Goal: Task Accomplishment & Management: Manage account settings

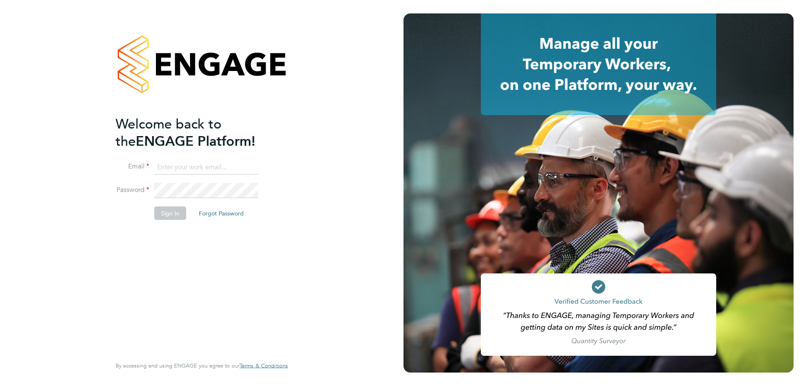
type input "rclarke@frlondon.co.uk"
click at [176, 218] on button "Sign In" at bounding box center [170, 213] width 32 height 13
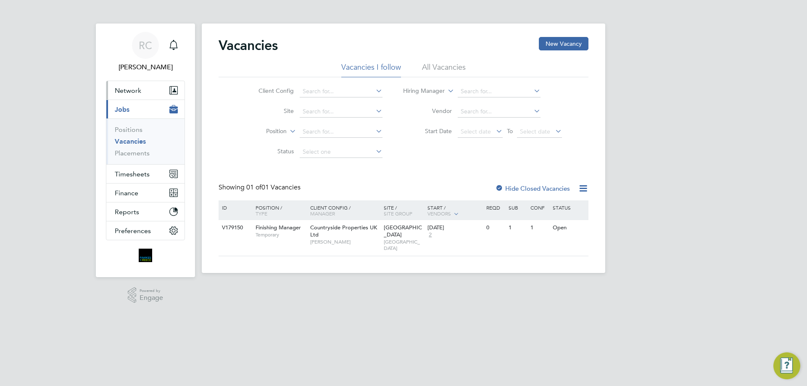
click at [143, 92] on button "Network" at bounding box center [145, 90] width 78 height 18
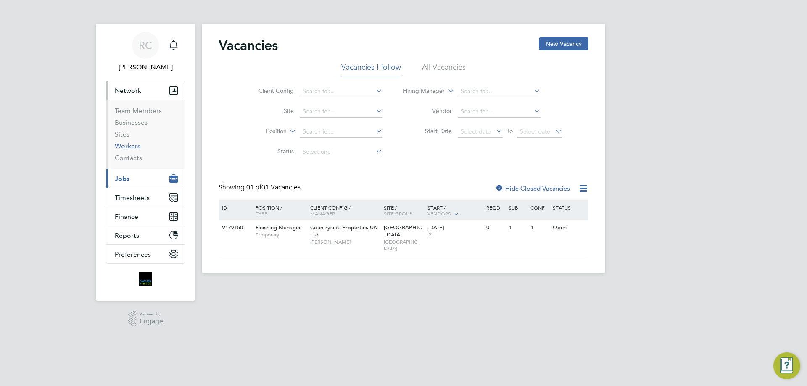
click at [134, 148] on link "Workers" at bounding box center [128, 146] width 26 height 8
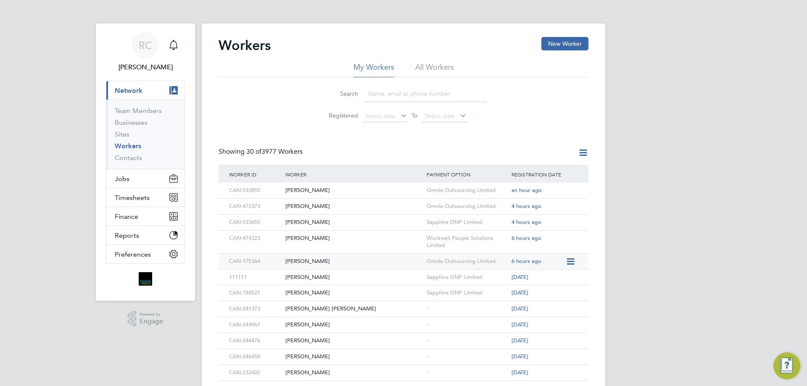
click at [373, 257] on div "[PERSON_NAME]" at bounding box center [353, 262] width 141 height 16
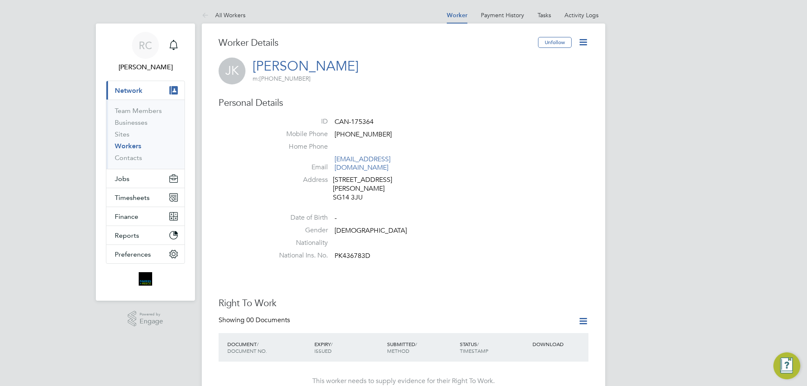
click at [582, 45] on icon at bounding box center [583, 42] width 11 height 11
click at [546, 99] on li "Edit Personal Details e" at bounding box center [535, 98] width 105 height 12
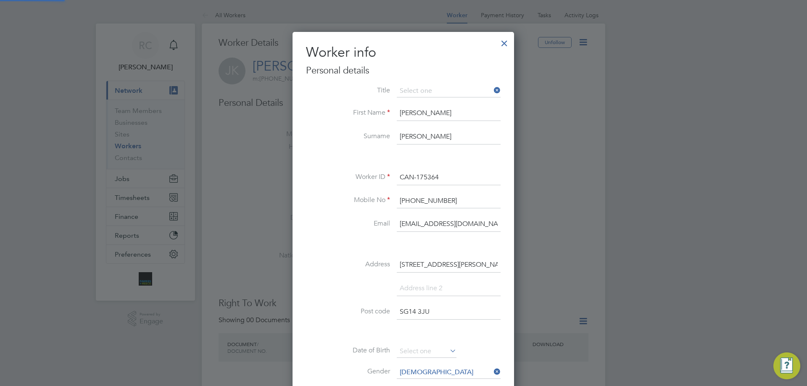
scroll to position [476, 222]
click at [445, 102] on li "Mr" at bounding box center [448, 102] width 105 height 11
type input "Mr"
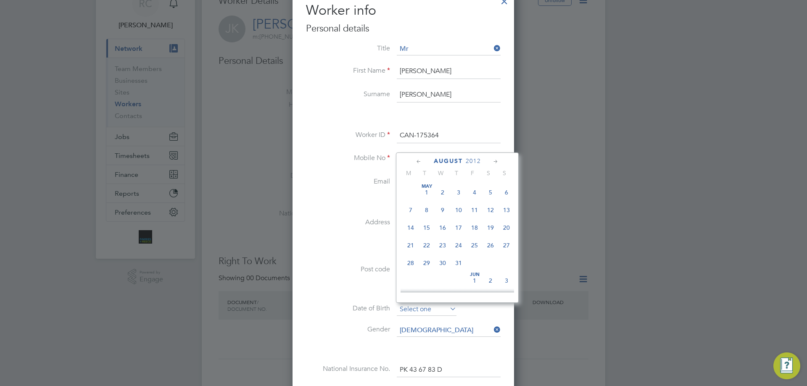
drag, startPoint x: 421, startPoint y: 312, endPoint x: 423, endPoint y: 307, distance: 5.2
click at [421, 310] on input at bounding box center [427, 309] width 60 height 13
click at [475, 160] on span "2012" at bounding box center [473, 161] width 15 height 7
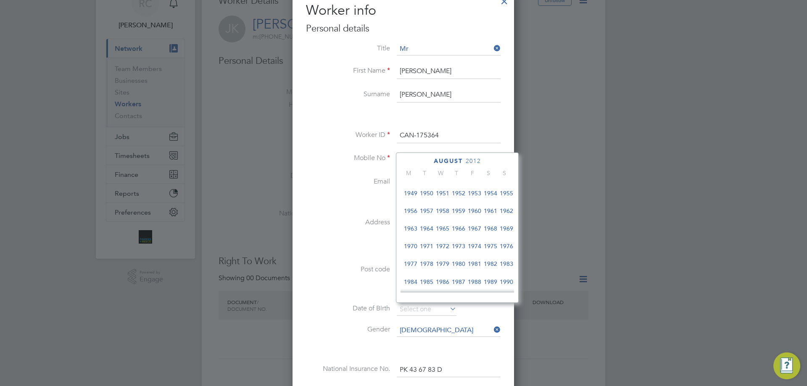
click at [429, 235] on span "1964" at bounding box center [427, 229] width 16 height 16
click at [475, 162] on span "1964" at bounding box center [467, 161] width 15 height 7
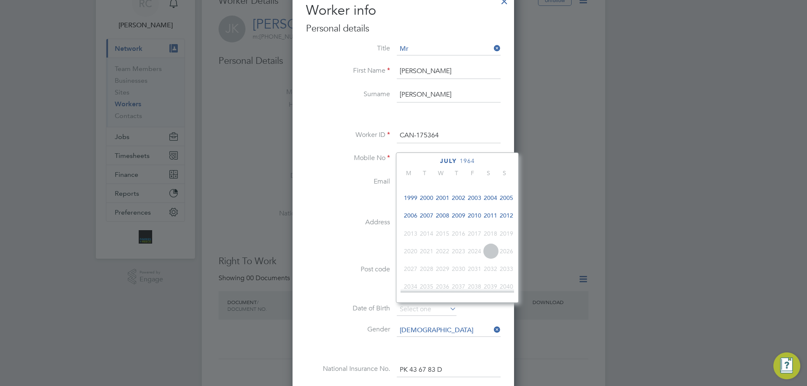
scroll to position [307, 0]
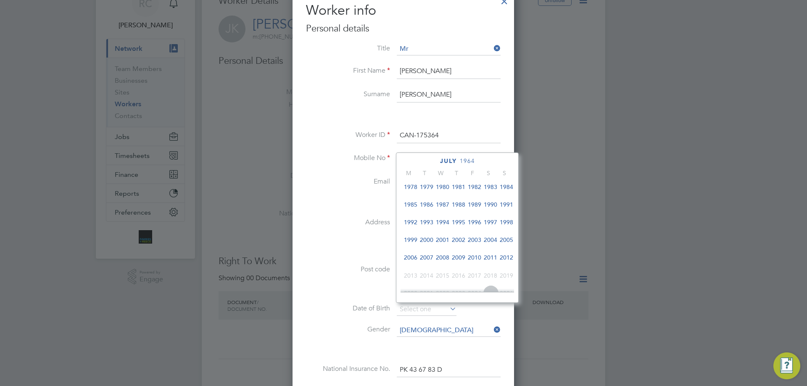
click at [442, 229] on span "1994" at bounding box center [443, 222] width 16 height 16
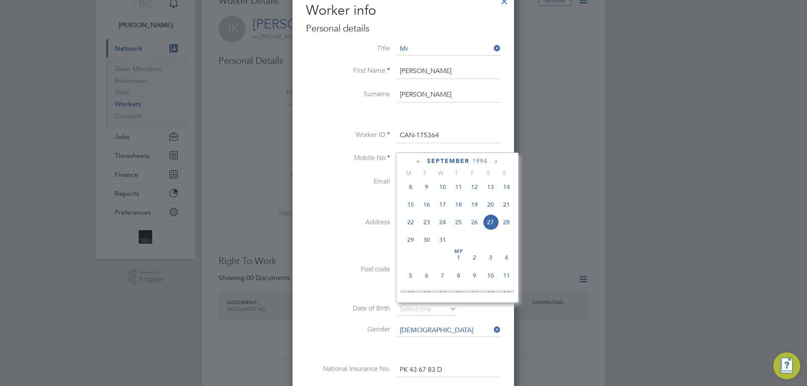
scroll to position [223, 0]
click at [437, 201] on span "13" at bounding box center [443, 200] width 16 height 16
type input "13 Jul 1994"
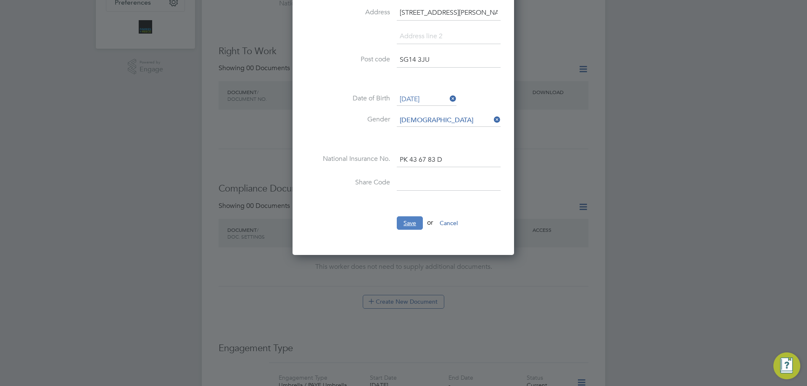
click at [401, 229] on button "Save" at bounding box center [410, 222] width 26 height 13
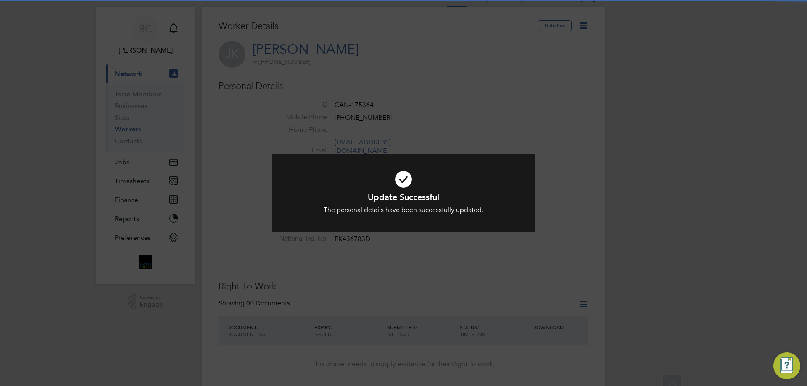
scroll to position [0, 0]
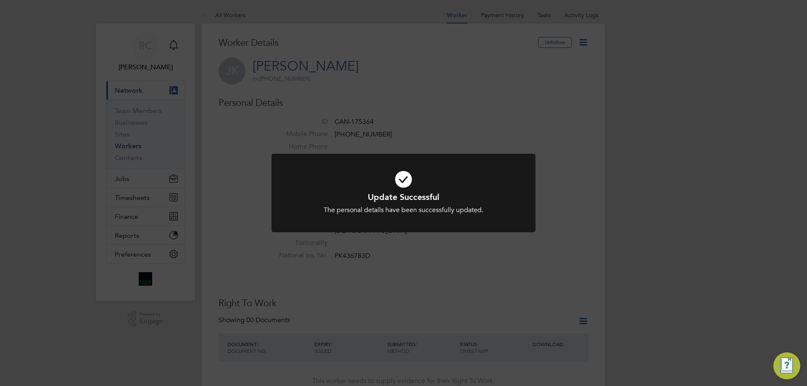
click at [576, 167] on div "Update Successful The personal details have been successfully updated. Cancel O…" at bounding box center [403, 193] width 807 height 386
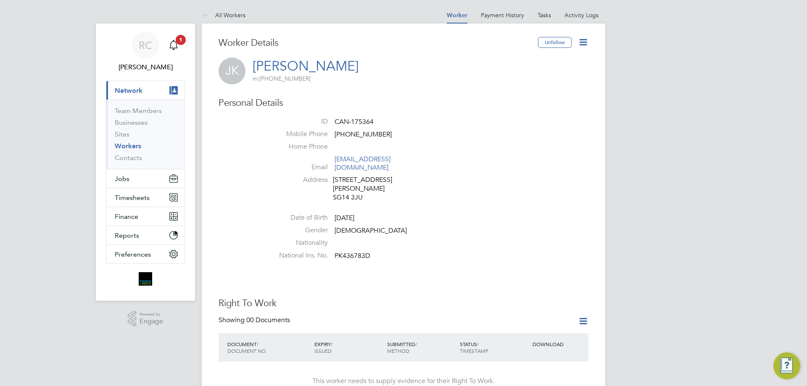
click at [586, 316] on icon at bounding box center [583, 321] width 11 height 11
click at [545, 324] on li "Add Right To Work Document" at bounding box center [536, 325] width 101 height 12
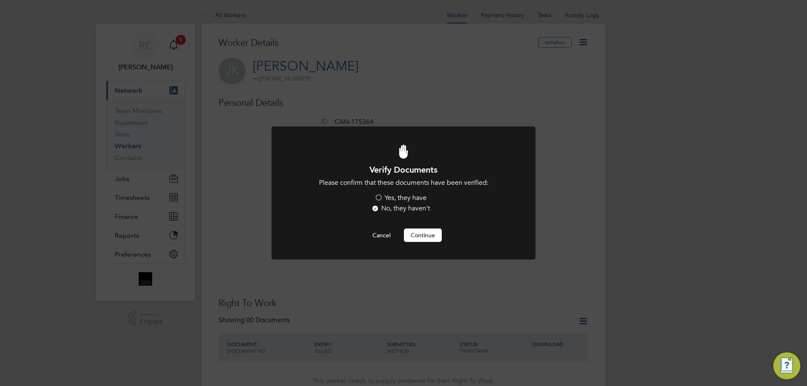
drag, startPoint x: 393, startPoint y: 198, endPoint x: 395, endPoint y: 202, distance: 4.7
click at [393, 198] on label "Yes, they have" at bounding box center [400, 198] width 52 height 9
click at [0, 0] on input "Yes, they have" at bounding box center [0, 0] width 0 height 0
click at [421, 238] on button "Continue" at bounding box center [423, 235] width 38 height 13
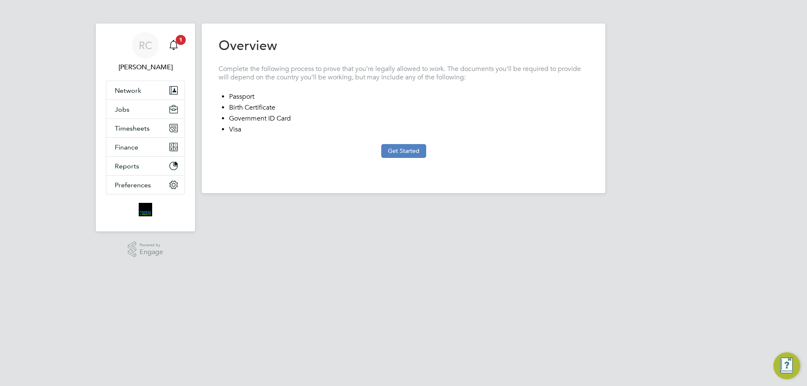
click at [407, 155] on button "Get Started" at bounding box center [403, 150] width 45 height 13
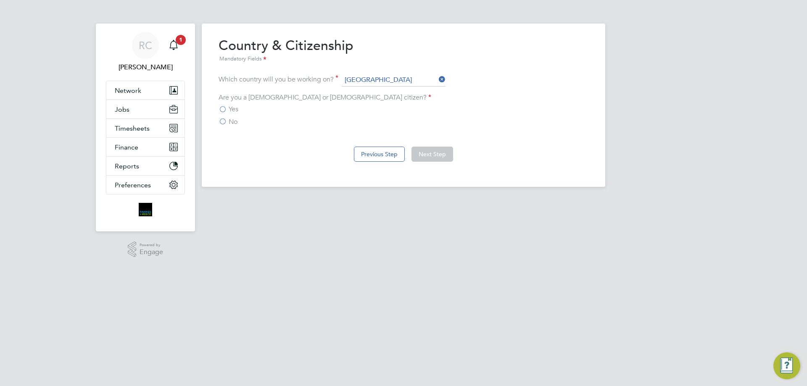
click at [242, 109] on div "Yes" at bounding box center [404, 109] width 370 height 9
click at [226, 109] on label "Yes" at bounding box center [229, 109] width 20 height 8
click at [0, 0] on input "Yes" at bounding box center [0, 0] width 0 height 0
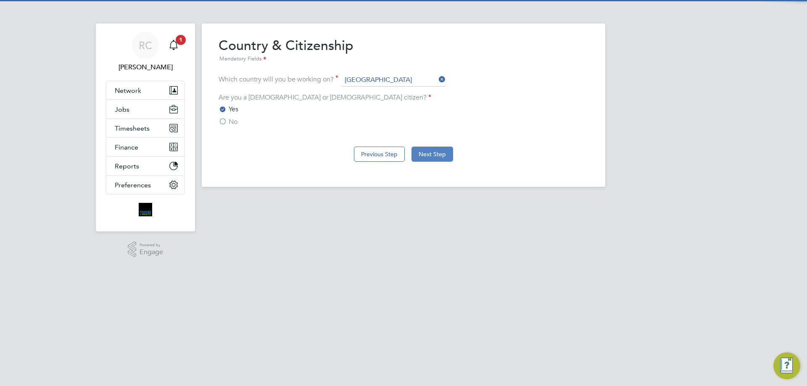
click at [440, 155] on button "Next Step" at bounding box center [432, 154] width 42 height 15
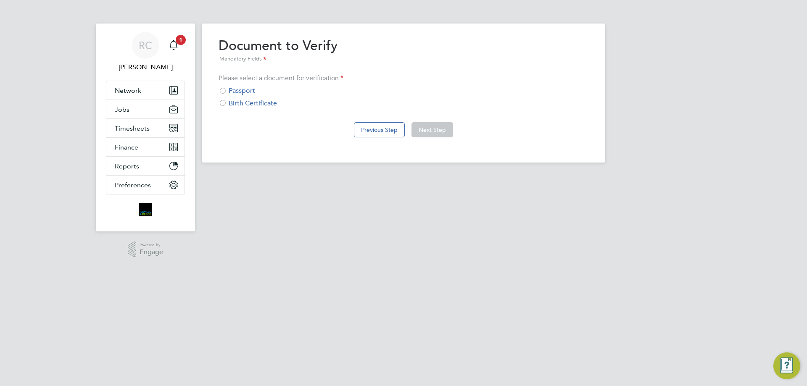
click at [234, 89] on div "Passport" at bounding box center [404, 91] width 370 height 9
click at [437, 126] on button "Next Step" at bounding box center [432, 129] width 42 height 15
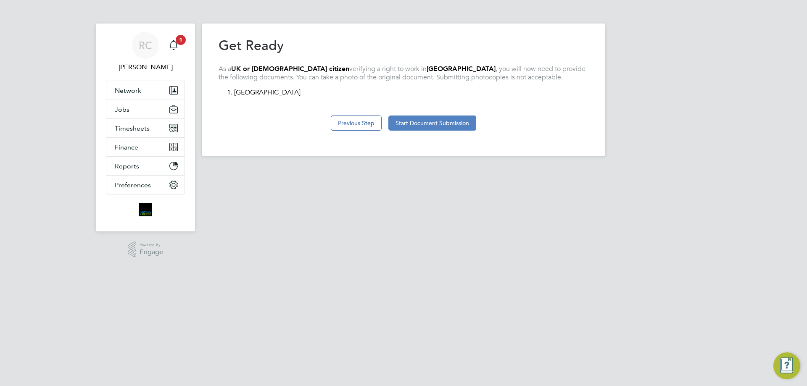
click at [447, 121] on button "Start Document Submission" at bounding box center [432, 123] width 88 height 15
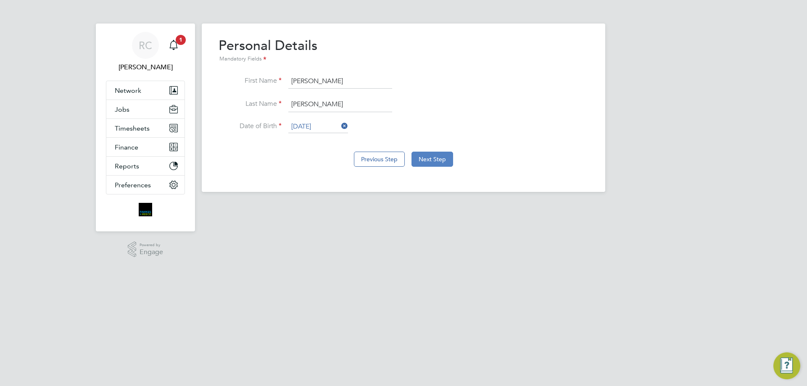
click at [428, 163] on button "Next Step" at bounding box center [432, 159] width 42 height 15
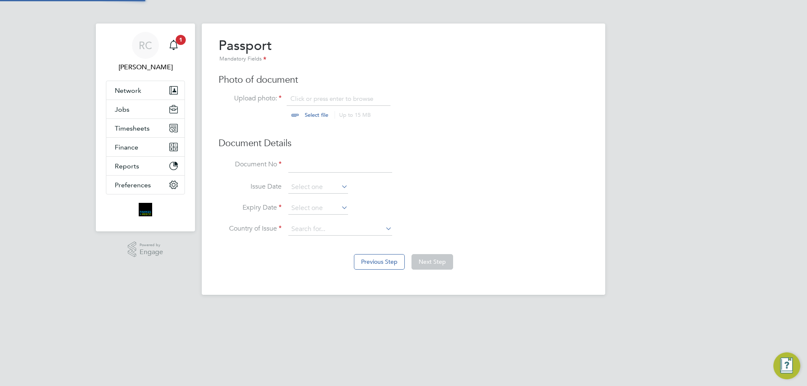
scroll to position [11, 104]
click at [316, 98] on input "file" at bounding box center [324, 107] width 132 height 25
type input "C:\fakepath\StampedPassport.jpg"
click at [324, 165] on input at bounding box center [340, 165] width 104 height 15
type input "131099384"
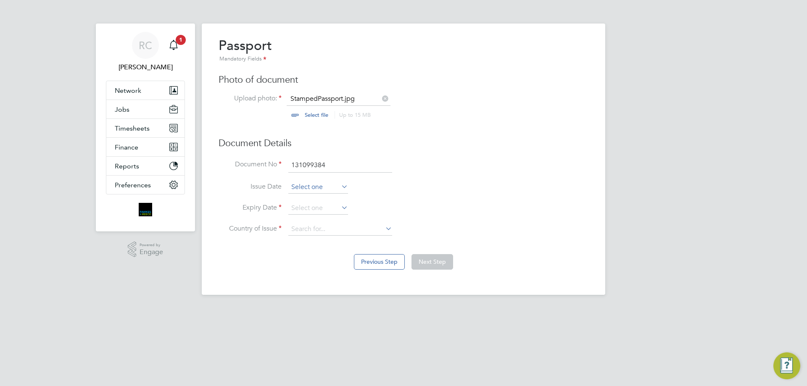
click at [314, 185] on input at bounding box center [318, 187] width 60 height 13
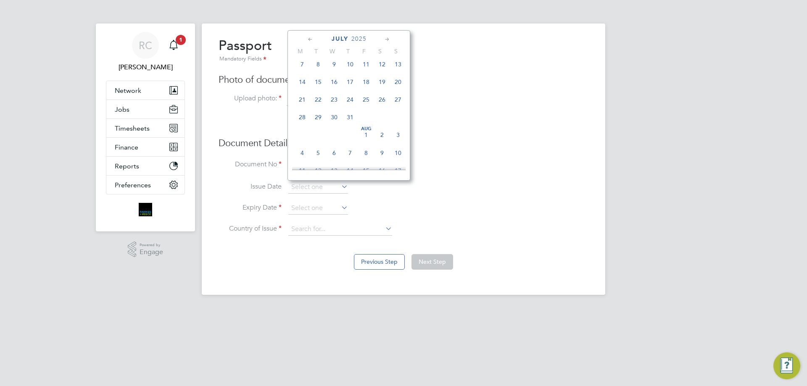
scroll to position [656, 0]
click at [358, 40] on span "2025" at bounding box center [358, 38] width 15 height 7
click at [363, 99] on span "2022" at bounding box center [366, 96] width 16 height 16
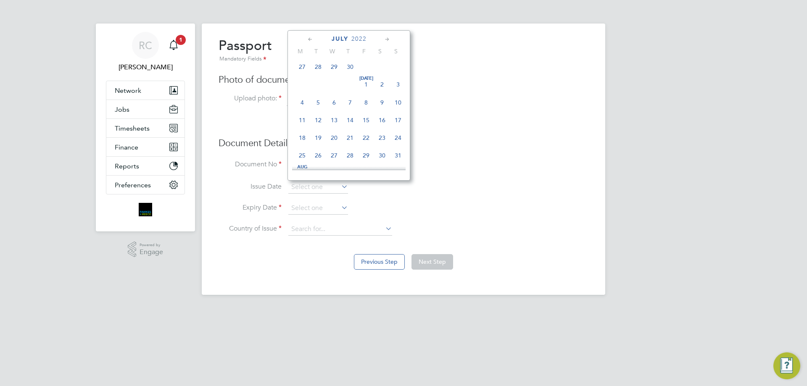
click at [334, 143] on span "20" at bounding box center [334, 138] width 16 height 16
type input "20 Jul 2022"
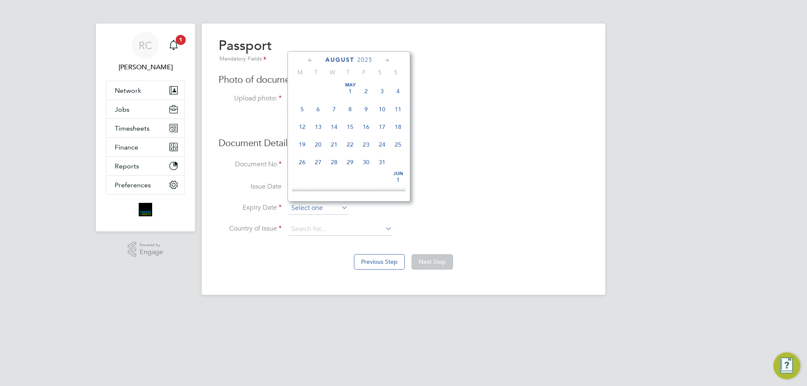
click at [324, 204] on input at bounding box center [318, 208] width 60 height 13
click at [314, 65] on span "20" at bounding box center [318, 57] width 16 height 16
type input "20 Jul 2032"
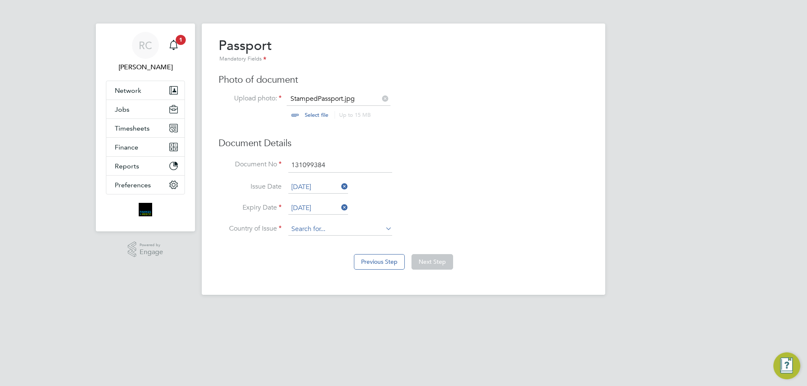
click at [345, 231] on input at bounding box center [340, 229] width 104 height 13
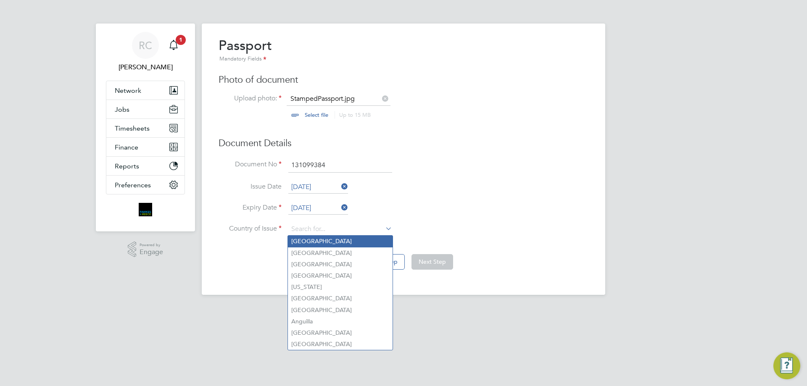
type input "United Kingdom"
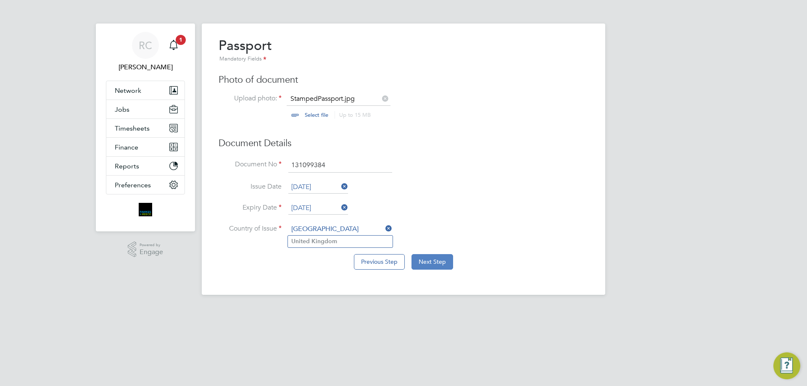
click at [442, 265] on button "Next Step" at bounding box center [432, 261] width 42 height 15
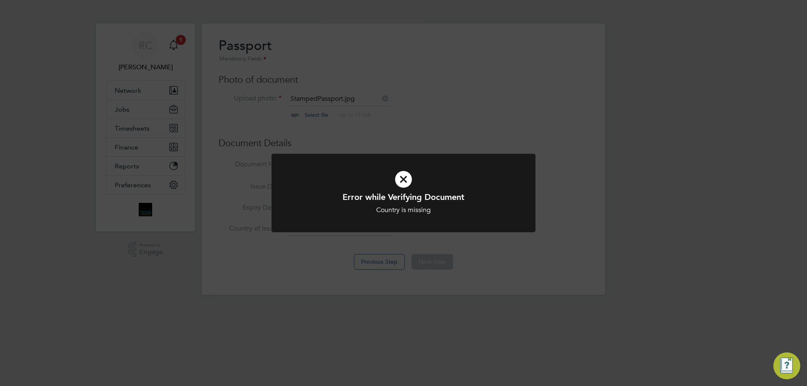
click at [494, 142] on div "Error while Verifying Document Country is missing Cancel Okay" at bounding box center [403, 193] width 807 height 386
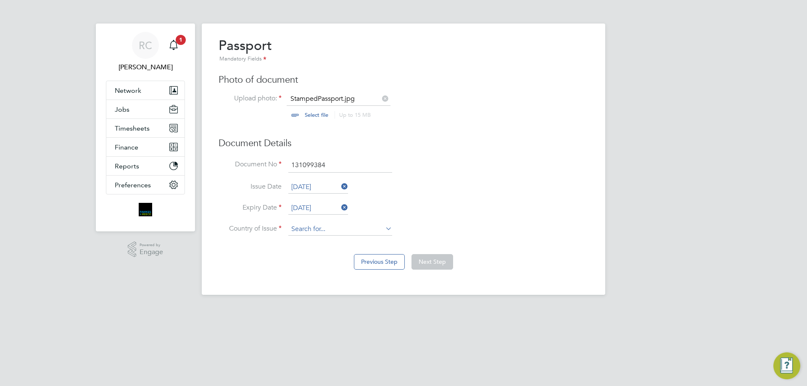
click at [337, 224] on input at bounding box center [340, 229] width 104 height 13
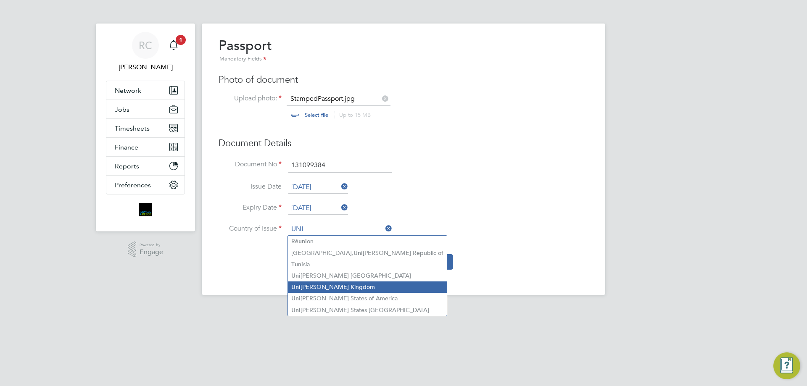
click at [307, 289] on li "Uni ted Kingdom" at bounding box center [367, 287] width 159 height 11
type input "United Kingdom"
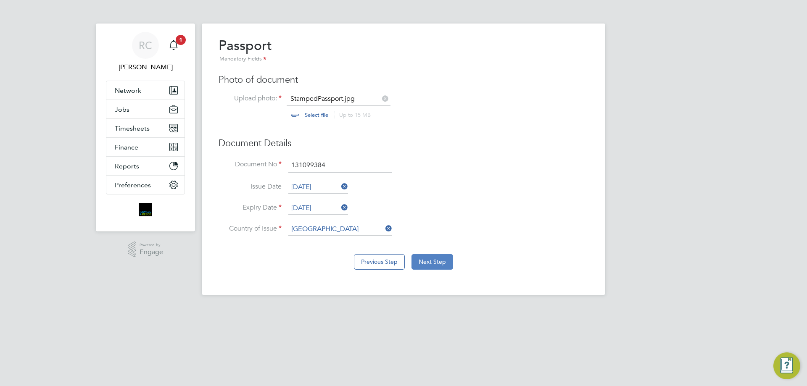
click at [443, 259] on button "Next Step" at bounding box center [432, 261] width 42 height 15
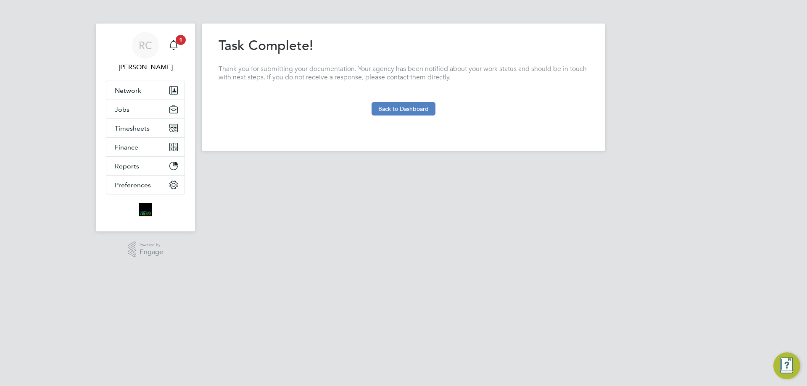
click at [414, 110] on button "Back to Dashboard" at bounding box center [403, 108] width 64 height 13
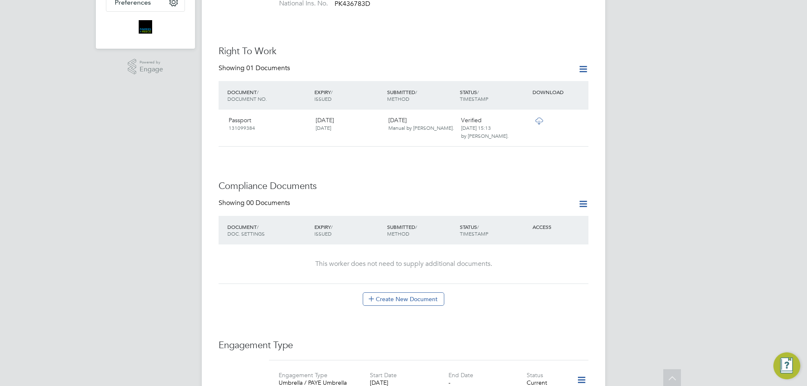
scroll to position [294, 0]
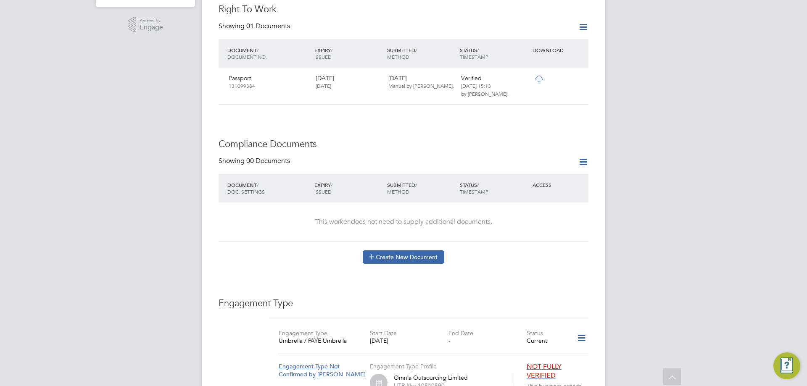
click at [386, 250] on button "Create New Document" at bounding box center [404, 256] width 82 height 13
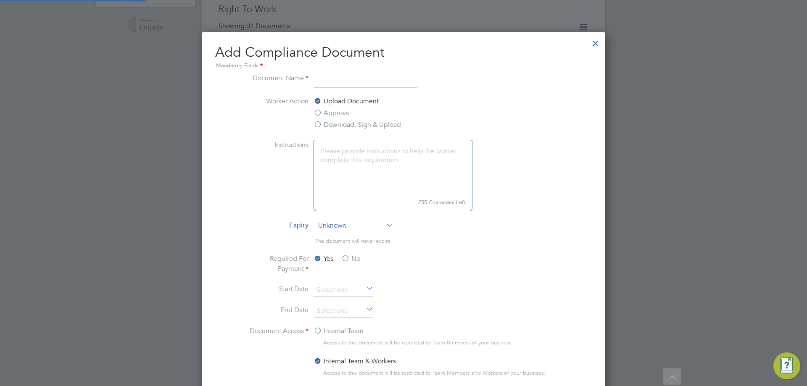
scroll to position [441, 404]
type input "CSCS"
click at [323, 118] on label "Approve" at bounding box center [331, 113] width 36 height 10
click at [0, 0] on input "Approve" at bounding box center [0, 0] width 0 height 0
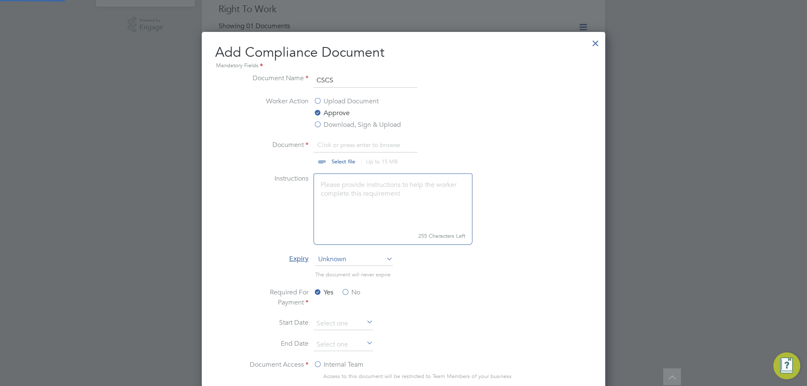
scroll to position [13, 104]
click at [353, 292] on label "No" at bounding box center [350, 292] width 19 height 10
click at [0, 0] on input "No" at bounding box center [0, 0] width 0 height 0
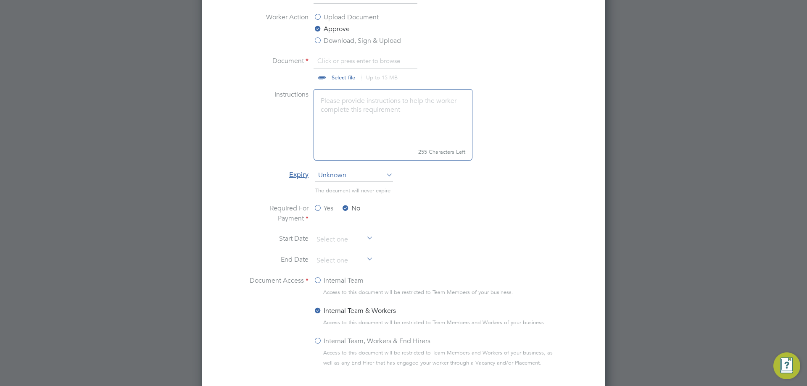
scroll to position [420, 0]
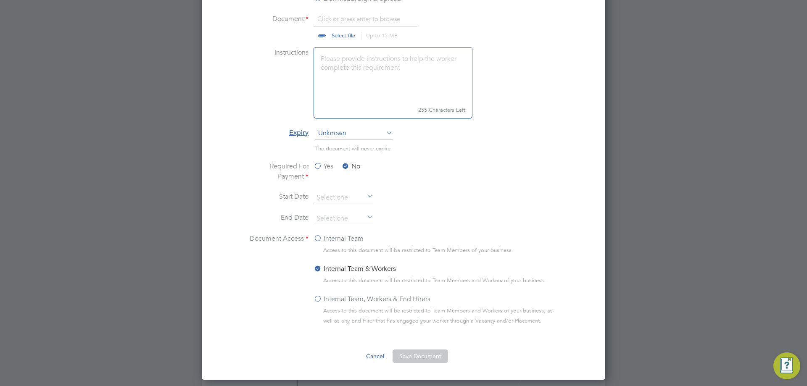
click at [327, 299] on label "Internal Team, Workers & End Hirers" at bounding box center [371, 299] width 117 height 10
click at [0, 0] on input "Internal Team, Workers & End Hirers" at bounding box center [0, 0] width 0 height 0
click at [413, 355] on button "Save Document" at bounding box center [419, 356] width 55 height 13
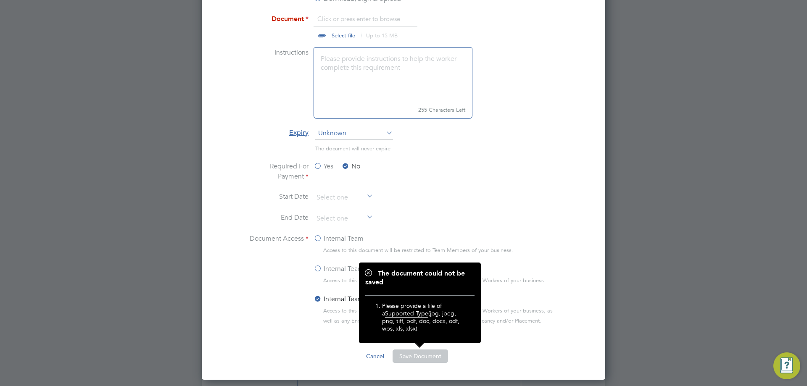
click at [329, 37] on input "file" at bounding box center [351, 26] width 132 height 25
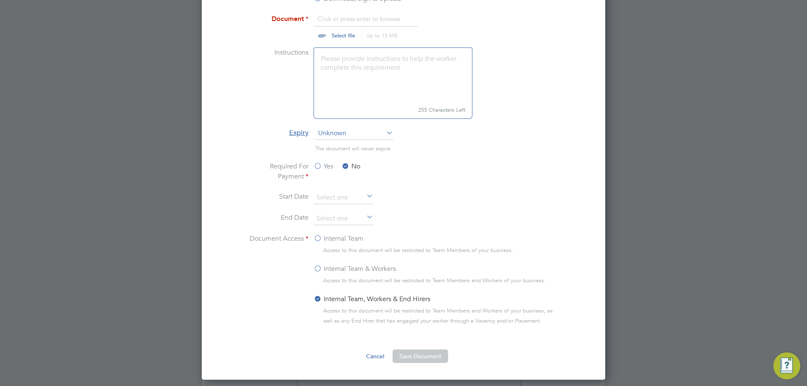
type input "C:\fakepath\cscs new.jpg"
click at [406, 353] on button "Save Document" at bounding box center [419, 356] width 55 height 13
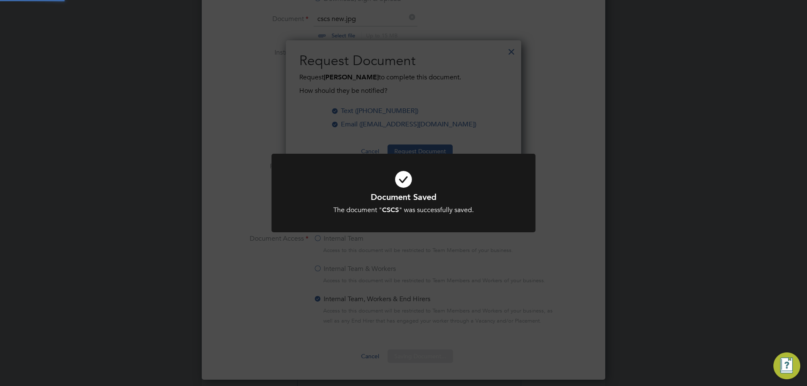
scroll to position [135, 236]
click at [499, 136] on div "Document Saved The document " CSCS " was successfully saved. Cancel Okay" at bounding box center [403, 193] width 807 height 386
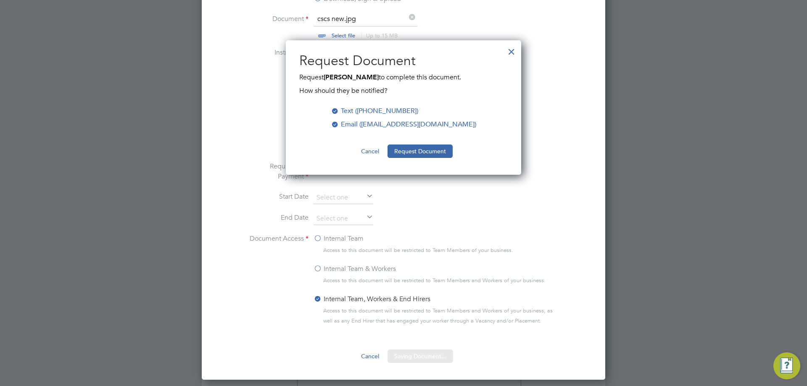
click at [424, 150] on div "All Workers Worker Payment History Tasks Activity Logs Worker Payment History T…" at bounding box center [403, 31] width 403 height 888
click at [424, 150] on button "Request Document" at bounding box center [419, 151] width 65 height 13
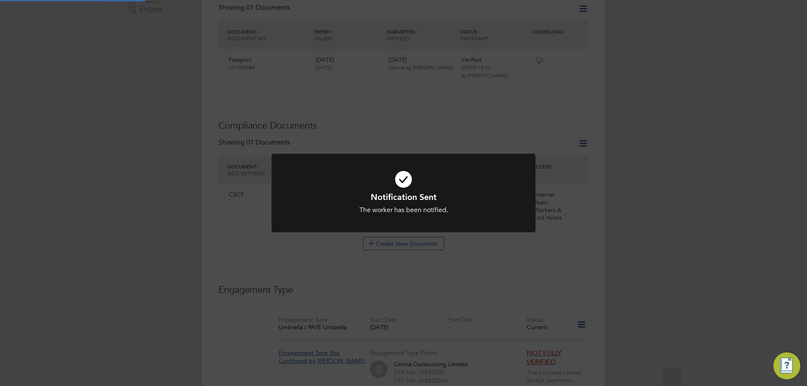
click at [664, 155] on div "Notification Sent The worker has been notified. Cancel Okay" at bounding box center [403, 193] width 807 height 386
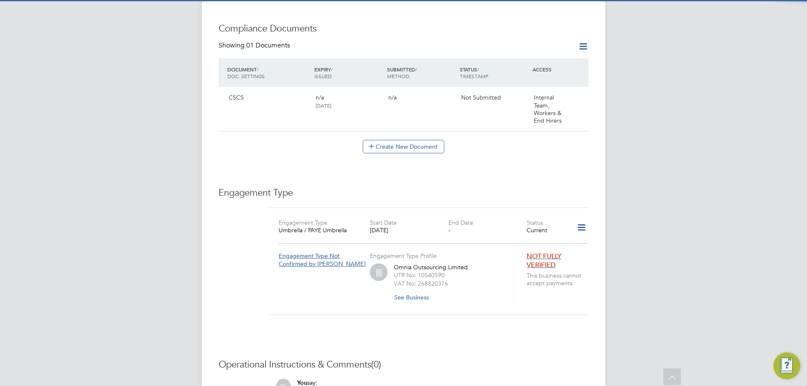
scroll to position [420, 0]
